Goal: Task Accomplishment & Management: Complete application form

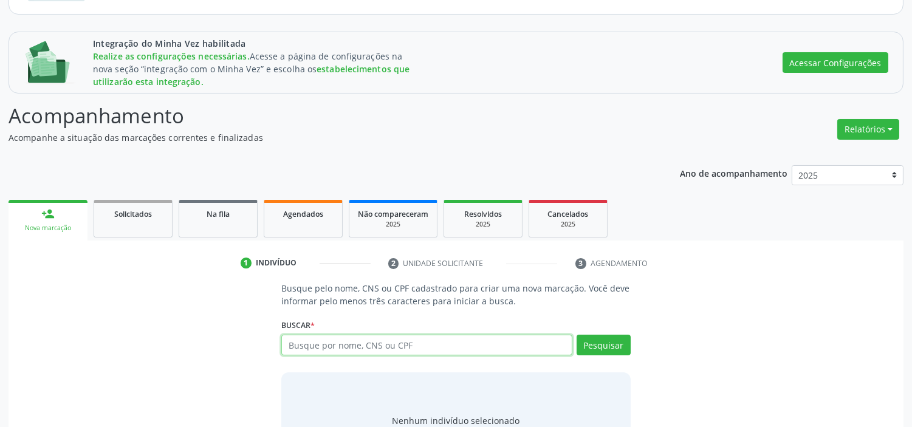
scroll to position [190, 0]
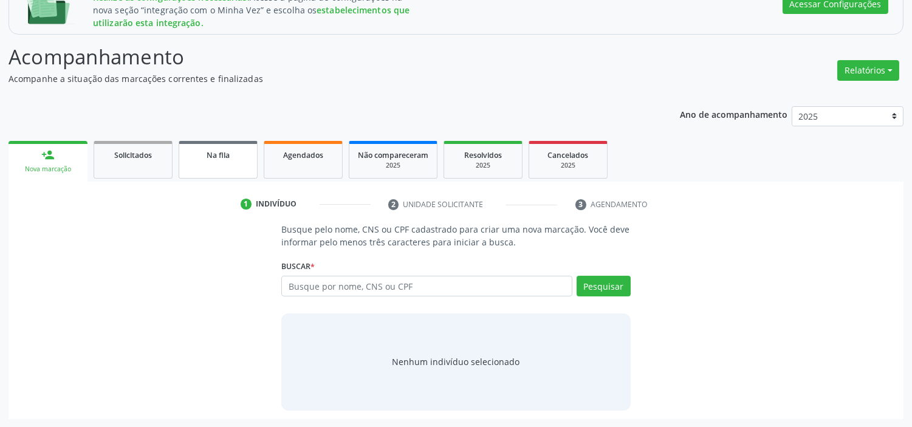
click at [230, 158] on div "Na fila" at bounding box center [218, 154] width 61 height 13
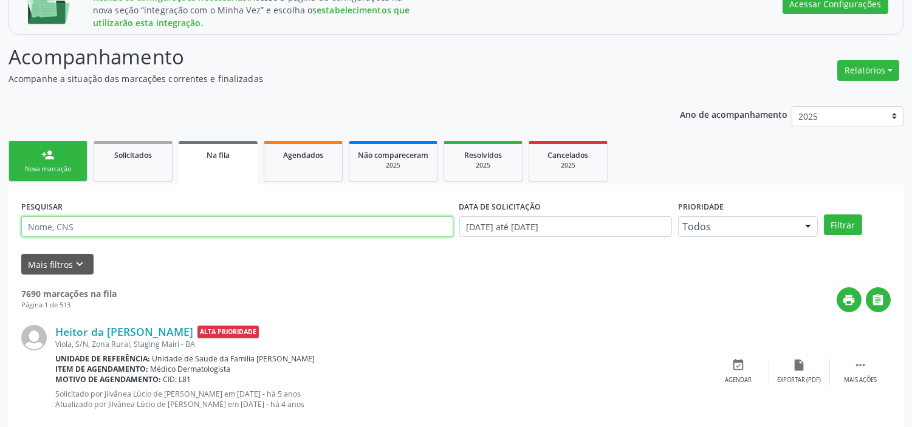
click at [189, 219] on input "text" at bounding box center [237, 226] width 432 height 21
type input "[PERSON_NAME]"
click at [824, 214] on button "Filtrar" at bounding box center [843, 224] width 38 height 21
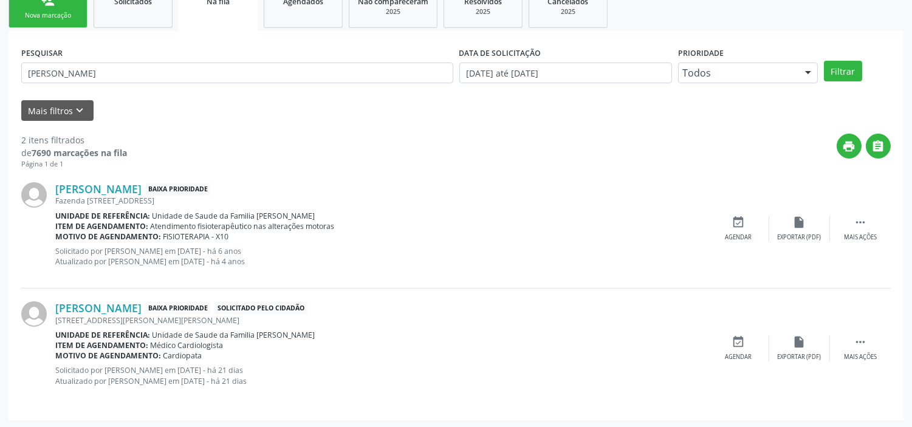
scroll to position [345, 0]
click at [738, 345] on icon "event_available" at bounding box center [738, 341] width 13 height 13
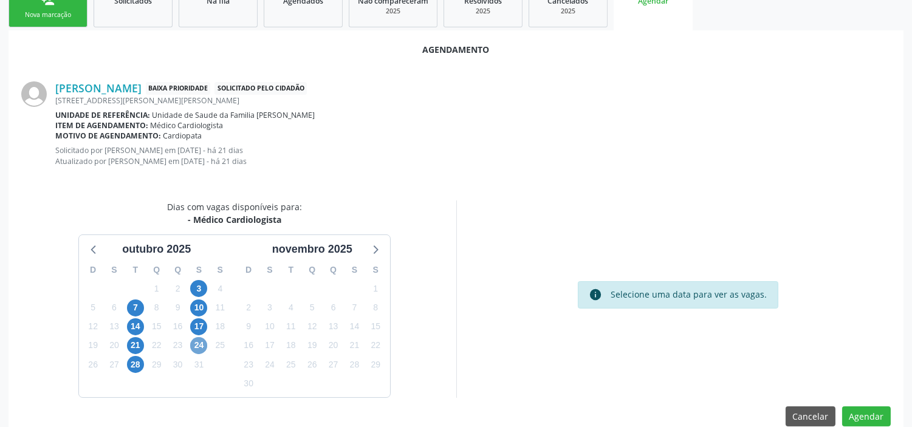
click at [196, 345] on span "24" at bounding box center [198, 345] width 17 height 17
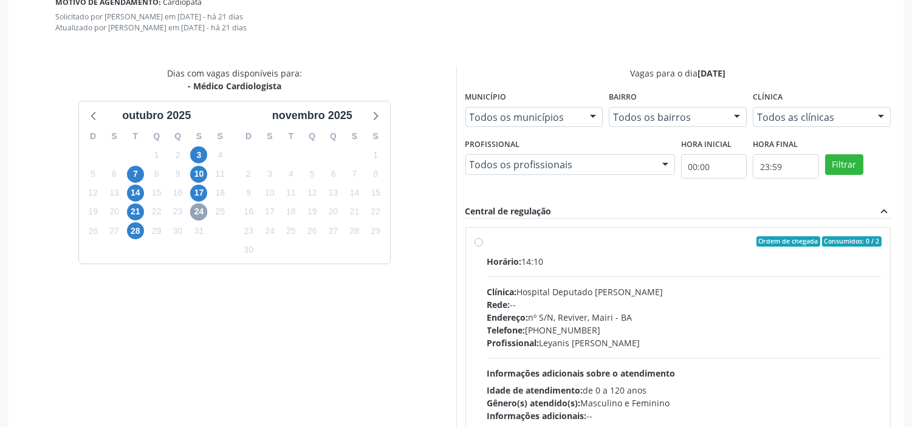
scroll to position [480, 0]
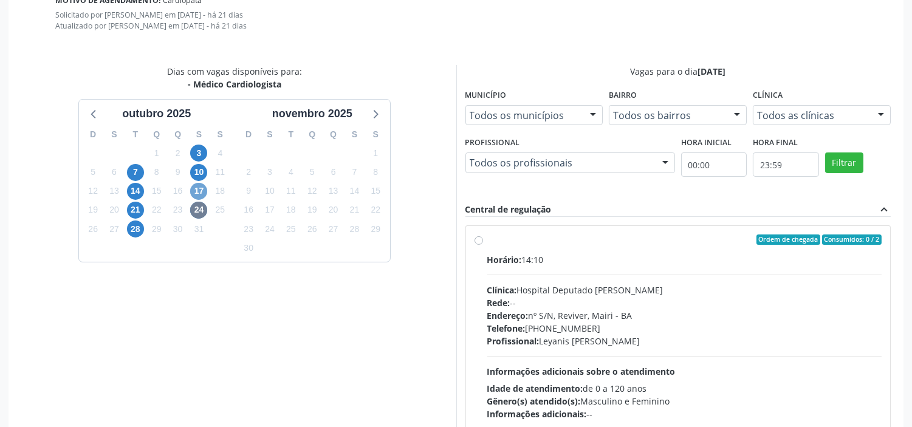
click at [201, 190] on span "17" at bounding box center [198, 191] width 17 height 17
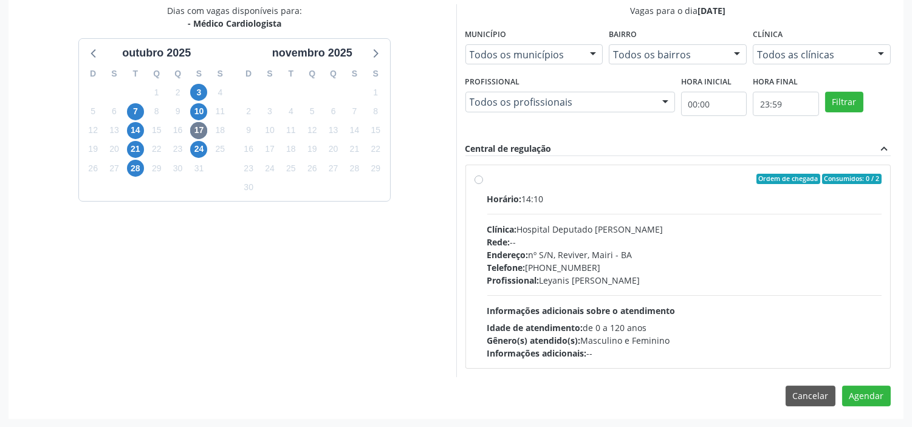
click at [487, 178] on label "Ordem de chegada Consumidos: 0 / 2 Horário: 14:10 Clínica: Hospital Deputado [P…" at bounding box center [684, 267] width 395 height 187
click at [479, 178] on input "Ordem de chegada Consumidos: 0 / 2 Horário: 14:10 Clínica: Hospital Deputado [P…" at bounding box center [479, 179] width 9 height 11
radio input "true"
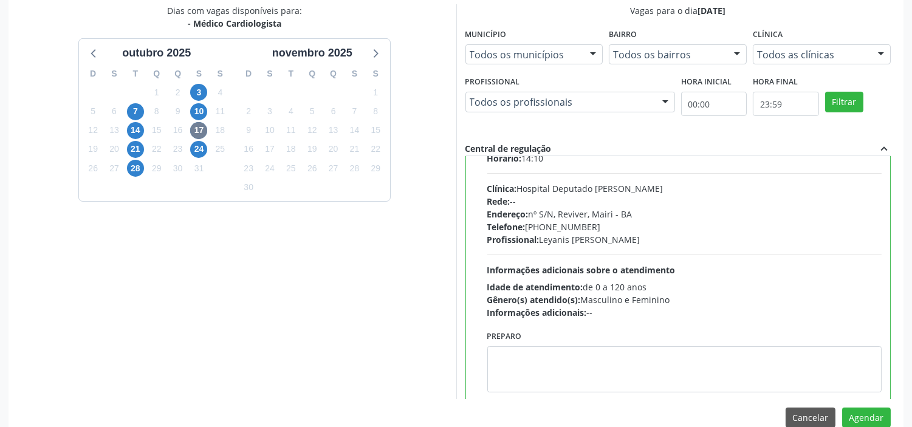
scroll to position [60, 0]
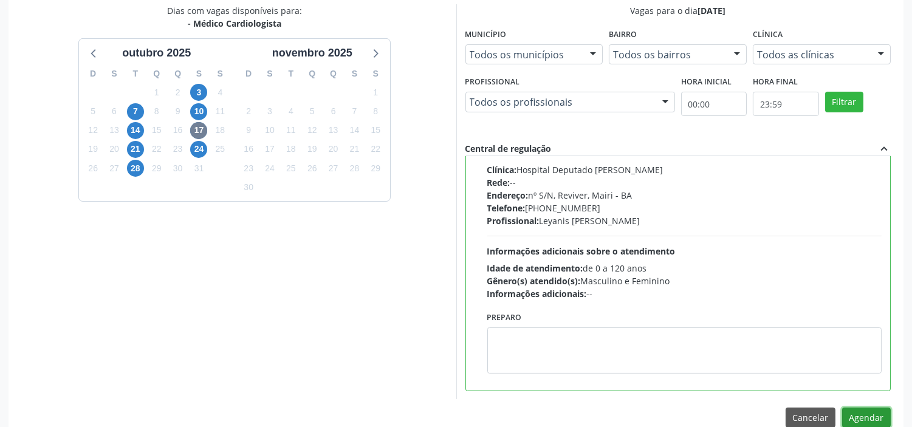
click at [872, 417] on button "Agendar" at bounding box center [866, 418] width 49 height 21
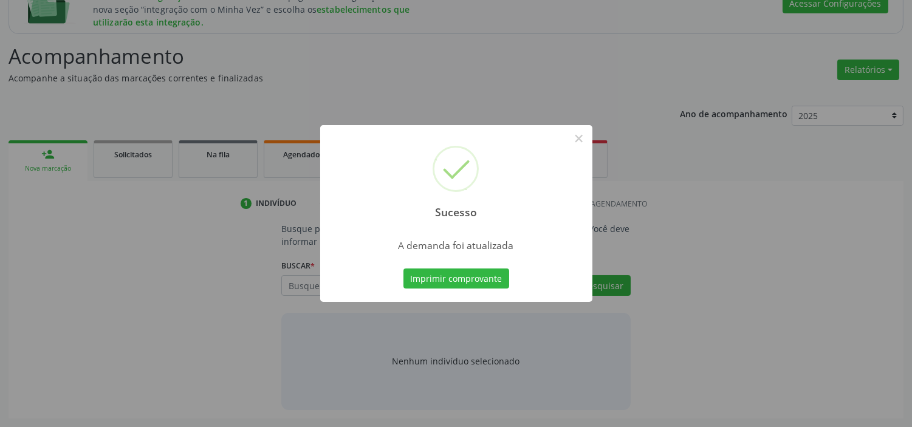
scroll to position [190, 0]
click at [578, 137] on button "×" at bounding box center [579, 138] width 21 height 21
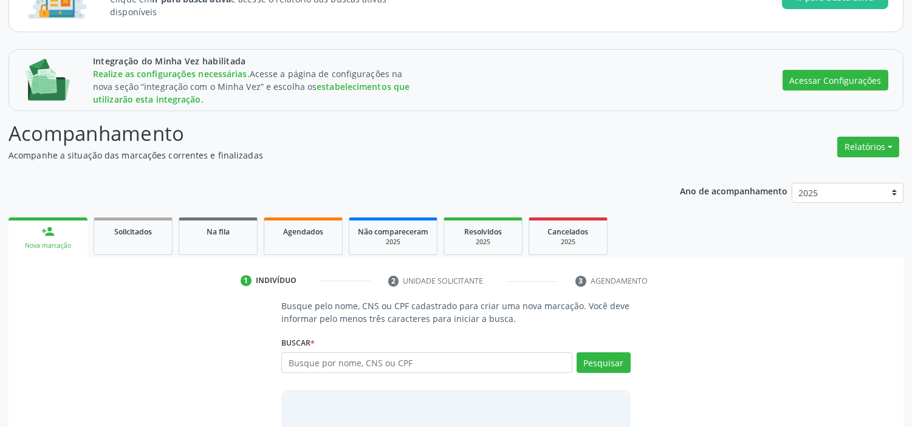
scroll to position [0, 0]
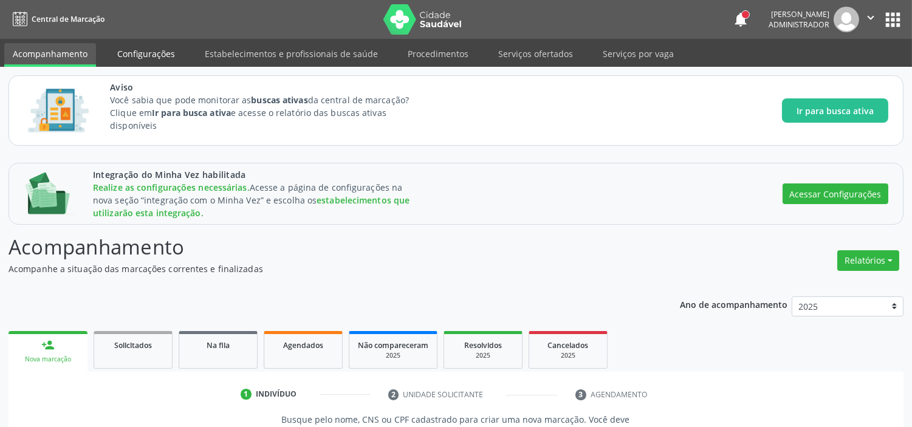
click at [162, 53] on link "Configurações" at bounding box center [146, 53] width 75 height 21
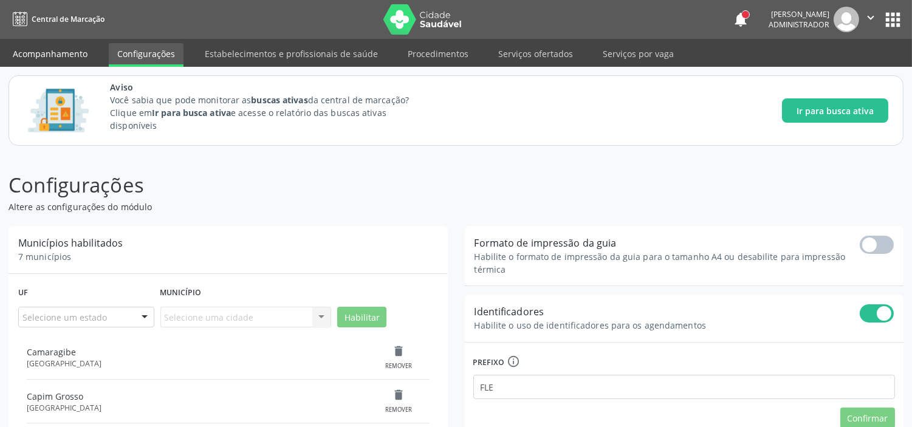
click at [50, 51] on link "Acompanhamento" at bounding box center [50, 53] width 92 height 21
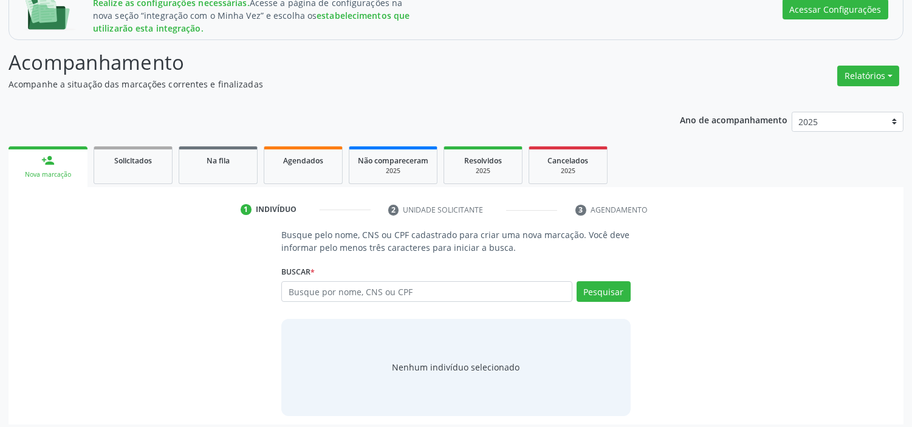
scroll to position [190, 0]
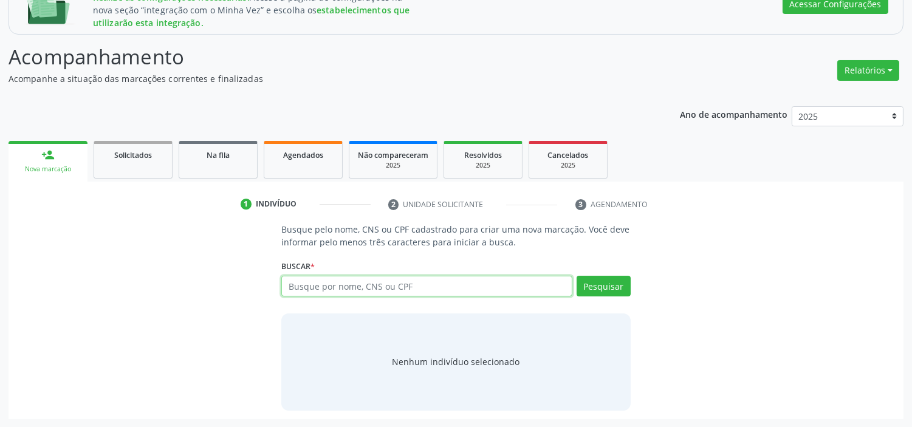
click at [378, 286] on input "text" at bounding box center [426, 286] width 290 height 21
type input "[PERSON_NAME]"
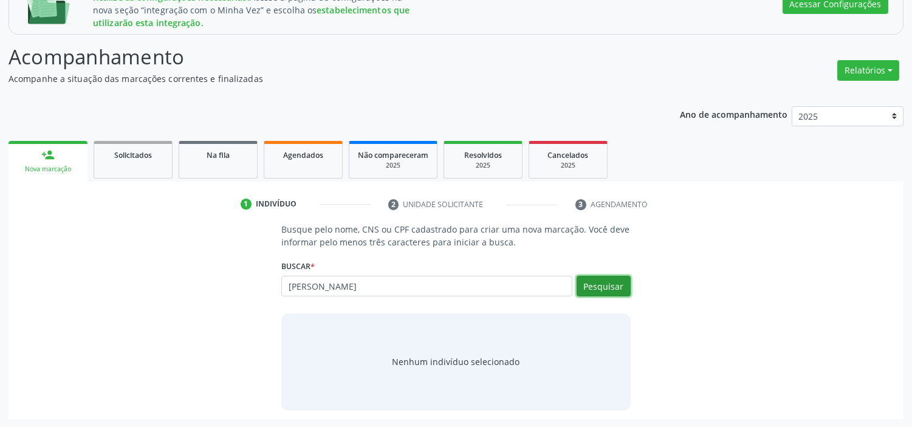
click at [609, 283] on button "Pesquisar" at bounding box center [604, 286] width 54 height 21
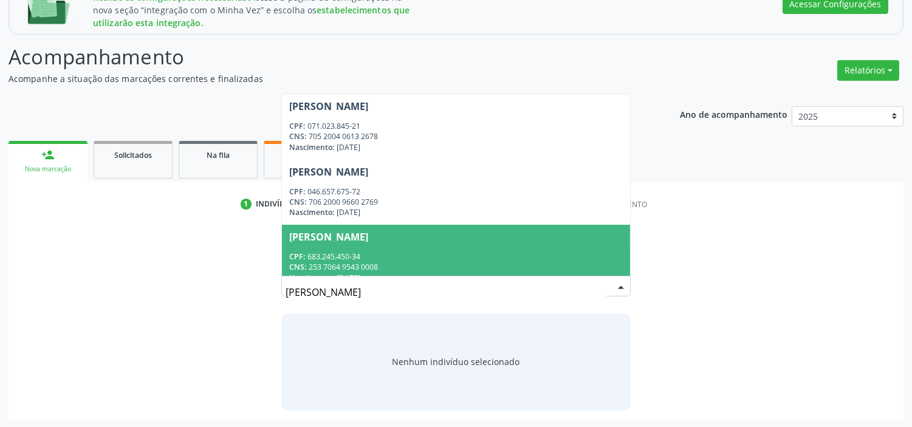
click at [383, 243] on span "[PERSON_NAME] CPF: 683.245.450-34 CNS: 253 7064 9543 0008 Nascimento: [DATE]" at bounding box center [456, 257] width 348 height 65
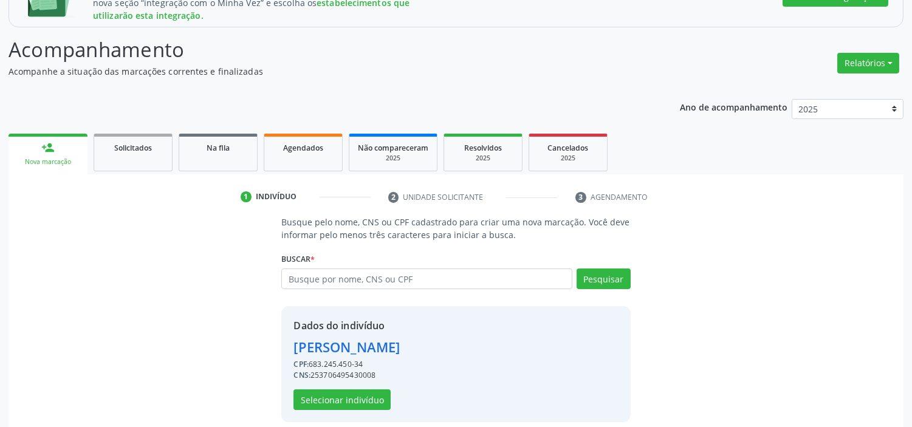
scroll to position [209, 0]
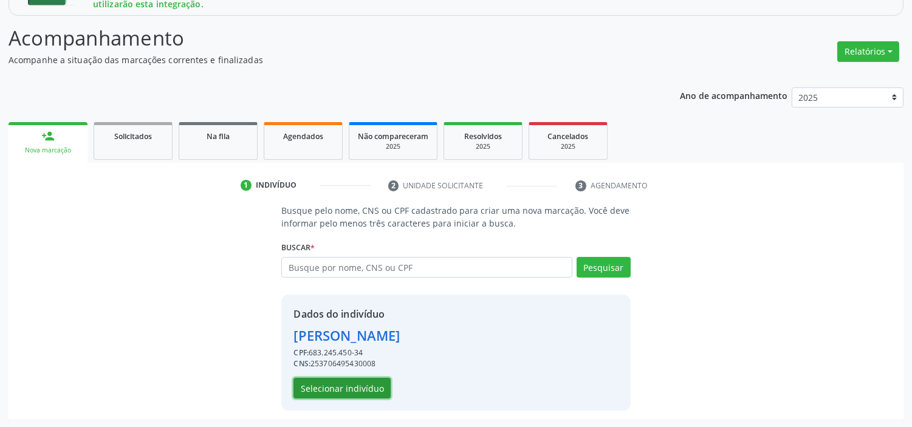
click at [353, 393] on button "Selecionar indivíduo" at bounding box center [341, 388] width 97 height 21
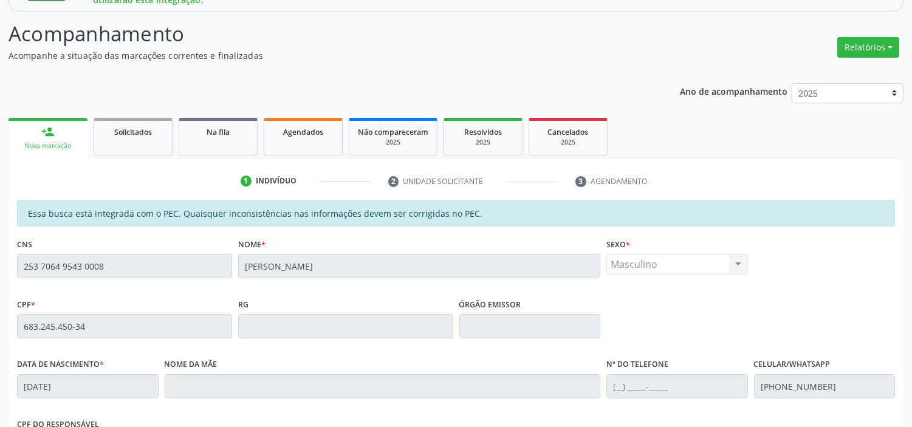
scroll to position [416, 0]
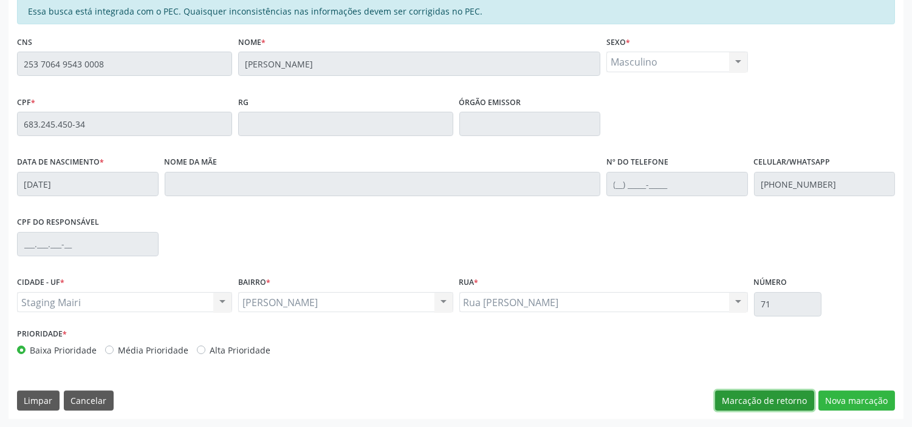
click at [760, 400] on button "Marcação de retorno" at bounding box center [764, 401] width 99 height 21
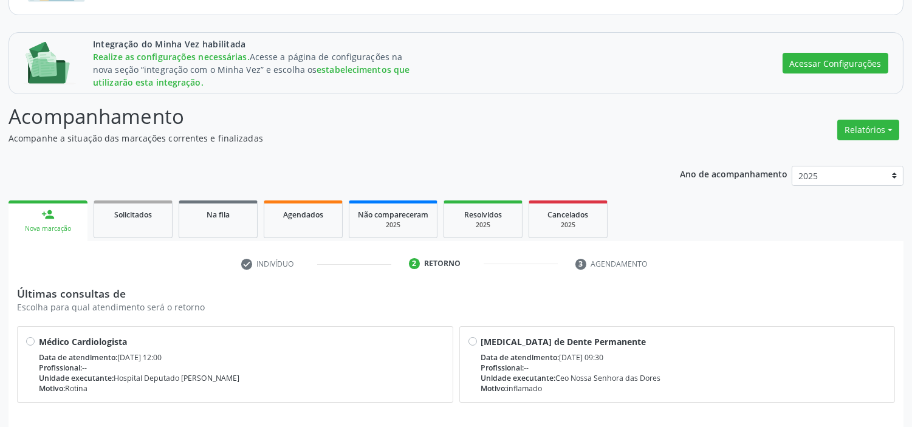
scroll to position [173, 0]
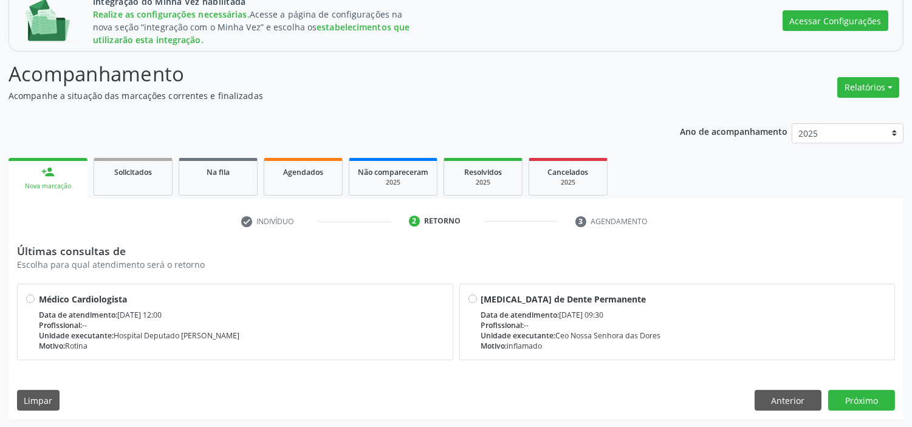
click at [39, 295] on label "Médico Cardiologista Data de atendimento: [DATE] 12:00 Profissional: -- Unidade…" at bounding box center [241, 322] width 405 height 59
click at [30, 295] on input "Médico Cardiologista Data de atendimento: [DATE] 12:00 Profissional: -- Unidade…" at bounding box center [30, 298] width 9 height 11
radio input "true"
click at [857, 398] on button "Próximo" at bounding box center [861, 400] width 67 height 21
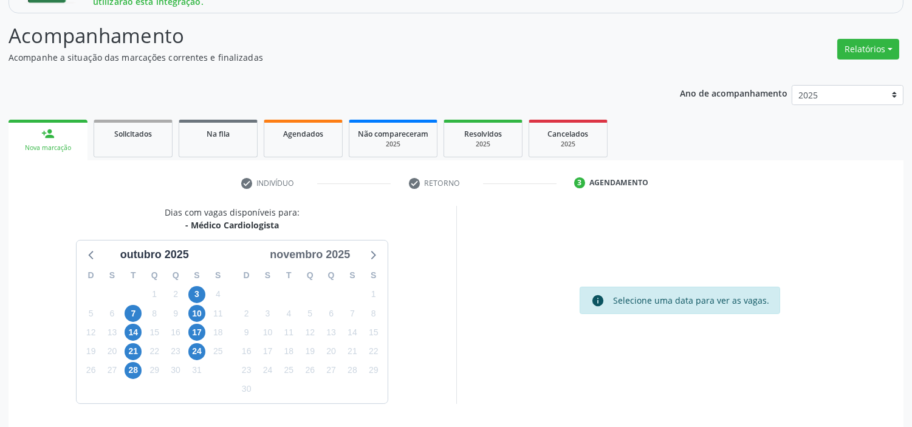
scroll to position [250, 0]
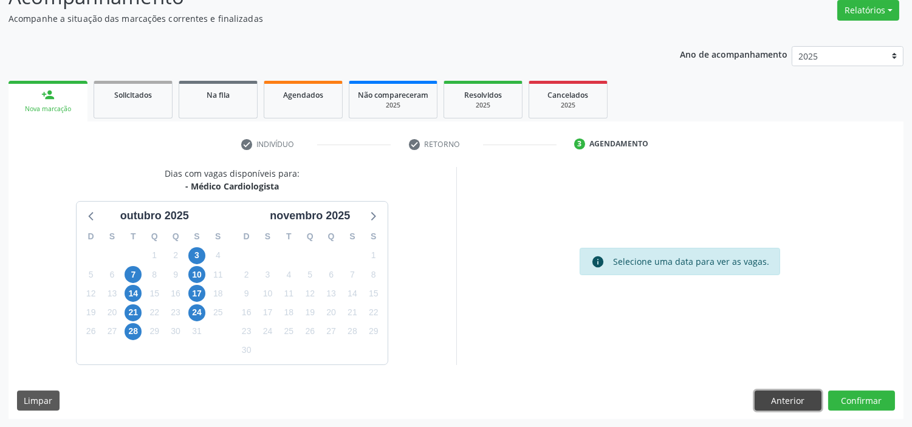
click at [784, 394] on button "Anterior" at bounding box center [788, 401] width 67 height 21
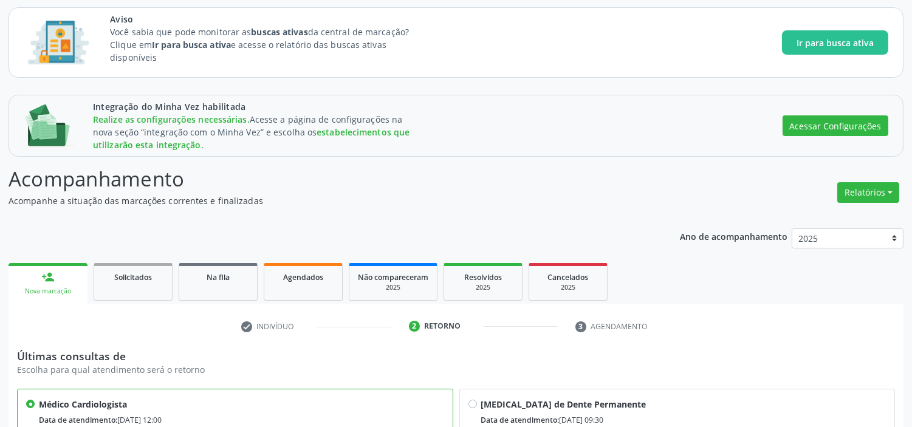
scroll to position [173, 0]
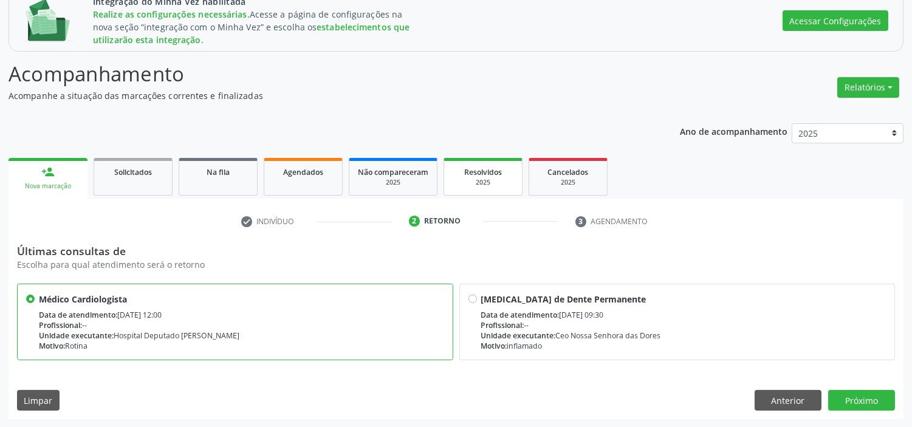
click at [489, 176] on div "Resolvidos" at bounding box center [483, 171] width 61 height 13
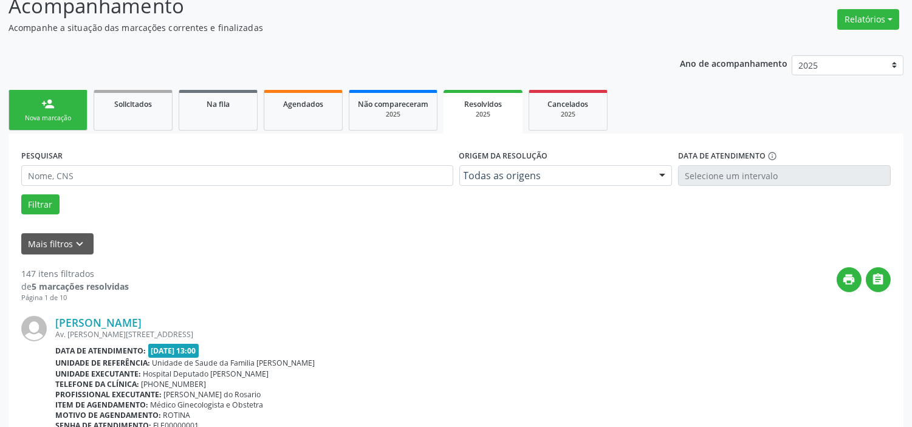
scroll to position [241, 0]
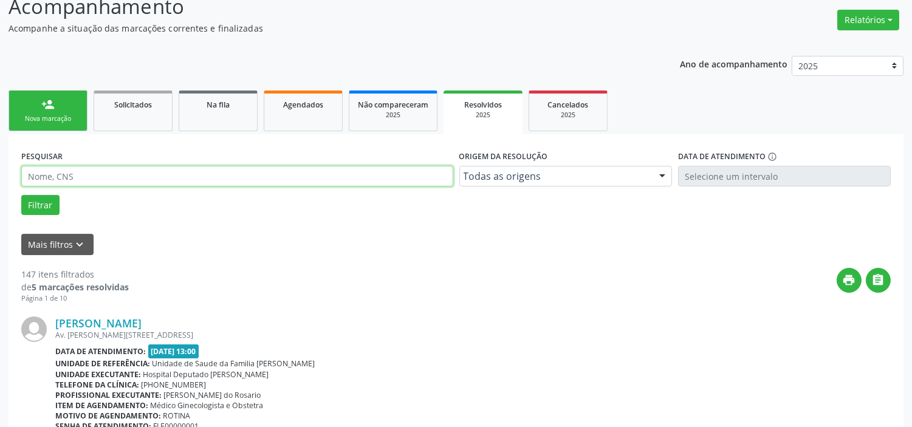
click at [182, 184] on input "text" at bounding box center [237, 176] width 432 height 21
type input "[PERSON_NAME]"
click at [21, 195] on button "Filtrar" at bounding box center [40, 205] width 38 height 21
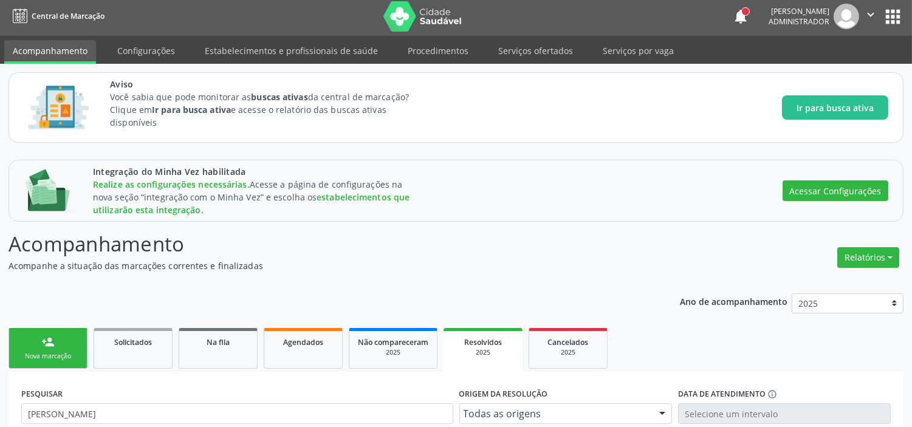
scroll to position [0, 0]
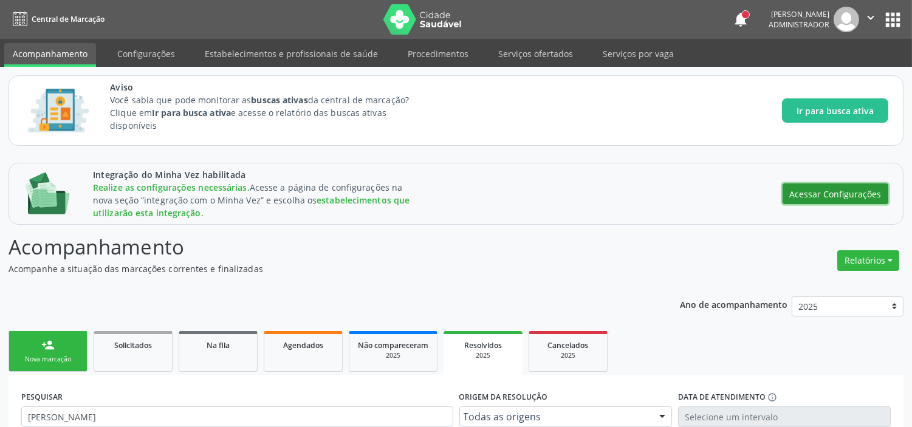
click at [810, 190] on button "Acessar Configurações" at bounding box center [836, 194] width 106 height 21
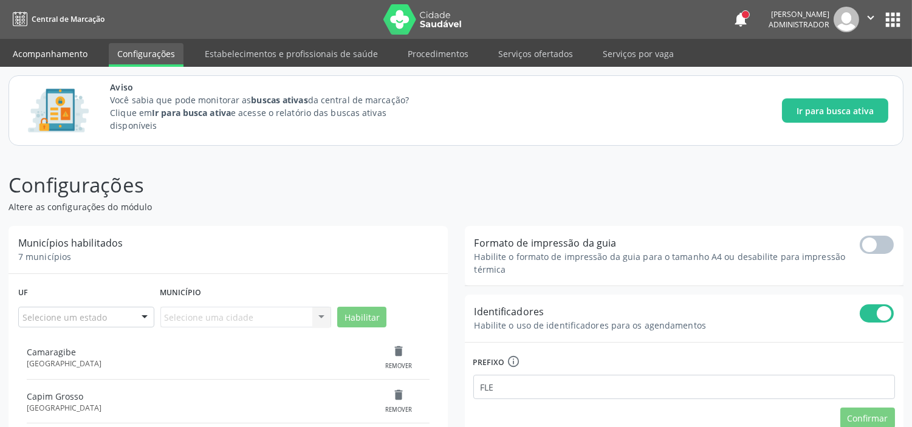
click at [41, 55] on link "Acompanhamento" at bounding box center [50, 53] width 92 height 21
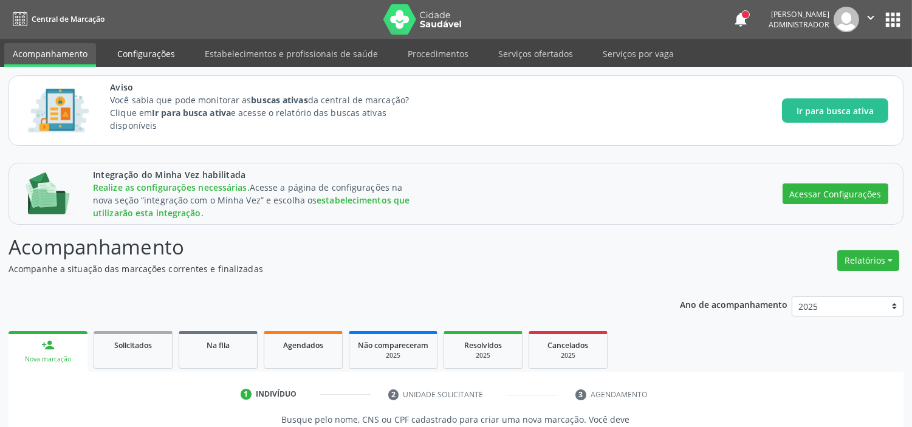
click at [134, 57] on link "Configurações" at bounding box center [146, 53] width 75 height 21
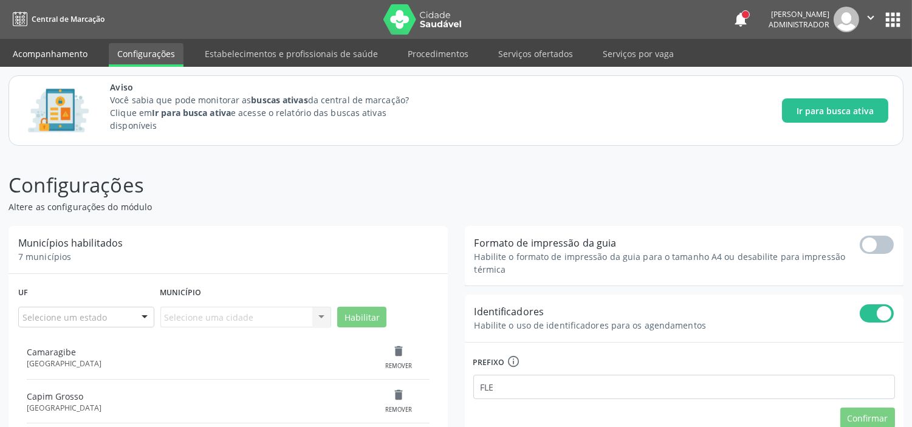
click at [46, 45] on link "Acompanhamento" at bounding box center [50, 53] width 92 height 21
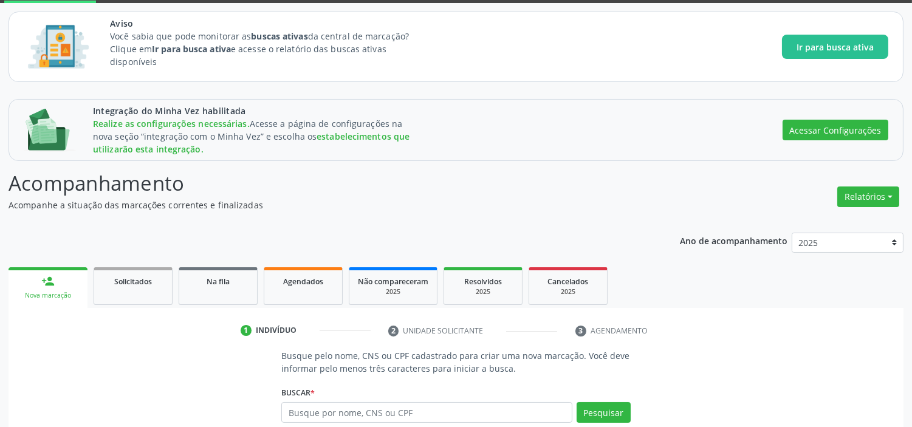
scroll to position [190, 0]
